Goal: Task Accomplishment & Management: Use online tool/utility

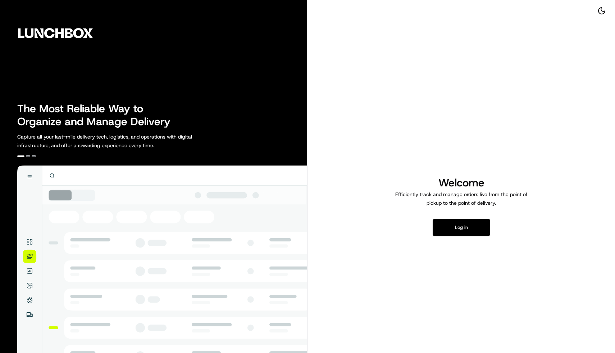
click at [443, 225] on button "Log in" at bounding box center [462, 227] width 58 height 17
